Goal: Find specific page/section: Find specific page/section

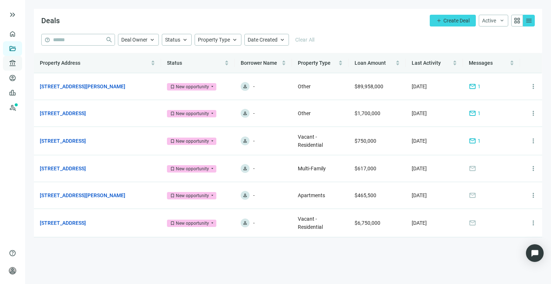
click at [9, 63] on span "account_balance" at bounding box center [11, 63] width 5 height 7
click at [48, 63] on link "All Lenders" at bounding box center [44, 63] width 27 height 6
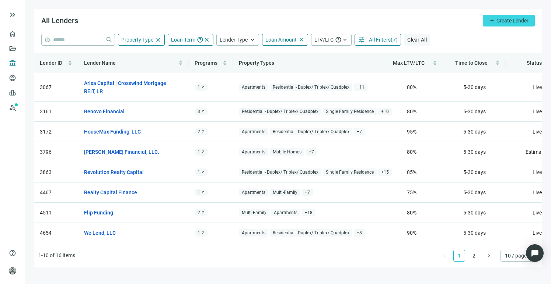
click at [417, 36] on button "Clear All" at bounding box center [417, 40] width 26 height 12
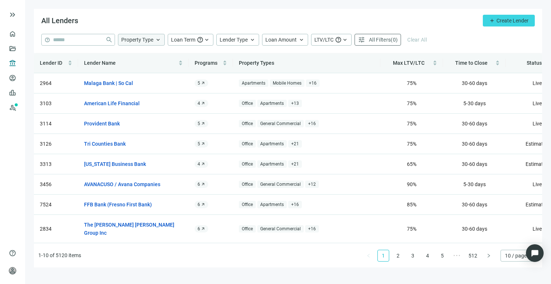
click at [160, 40] on span "keyboard_arrow_up" at bounding box center [158, 39] width 7 height 7
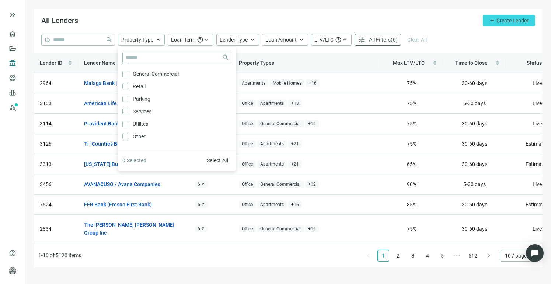
scroll to position [395, 0]
click at [122, 21] on div "All Lenders add Create Lender" at bounding box center [288, 21] width 508 height 25
